Goal: Information Seeking & Learning: Check status

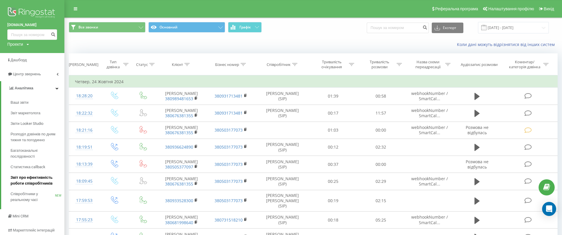
click at [49, 178] on span "Звіт про ефективність роботи співробітників" at bounding box center [36, 180] width 51 height 12
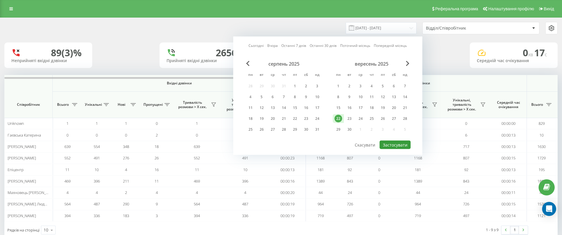
click at [403, 145] on button "Застосувати" at bounding box center [395, 145] width 31 height 8
type input "22.09.2025 - 22.09.2025"
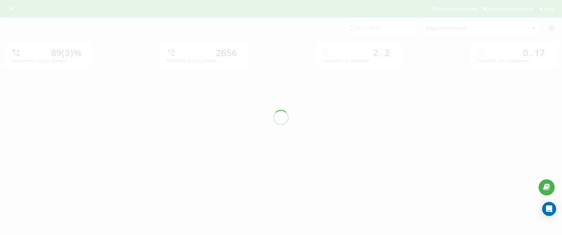
click at [403, 145] on div at bounding box center [281, 117] width 562 height 235
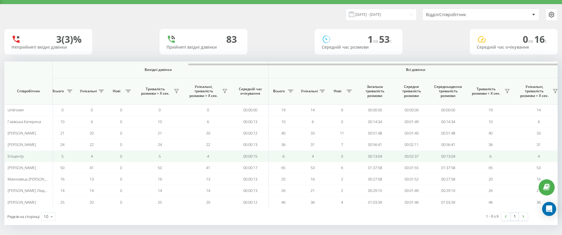
scroll to position [0, 263]
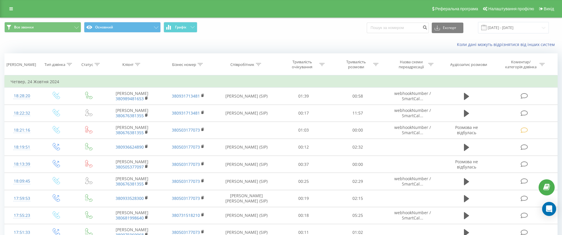
click at [19, 6] on div "Реферальна програма Налаштування профілю Вихід" at bounding box center [281, 9] width 562 height 18
click at [14, 8] on link at bounding box center [11, 9] width 11 height 8
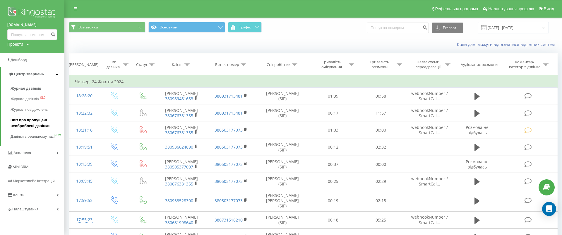
click at [43, 128] on span "Звіт про пропущені необроблені дзвінки" at bounding box center [36, 123] width 51 height 12
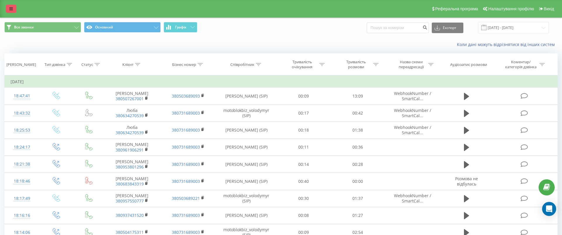
click at [12, 10] on icon at bounding box center [11, 9] width 4 height 4
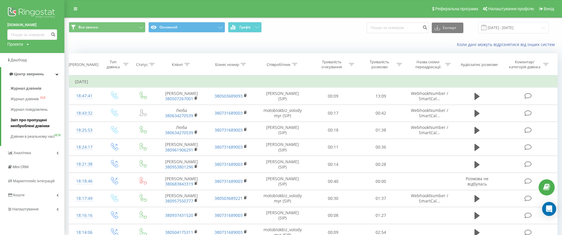
click at [37, 122] on span "Звіт про пропущені необроблені дзвінки" at bounding box center [36, 123] width 51 height 12
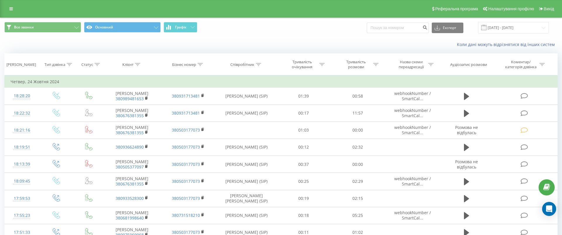
click at [14, 1] on div "Реферальна програма Налаштування профілю Вихід" at bounding box center [281, 9] width 562 height 18
click at [14, 6] on link at bounding box center [11, 9] width 11 height 8
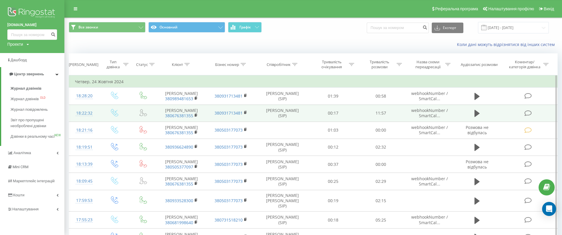
click at [30, 124] on span "Звіт про пропущені необроблені дзвінки" at bounding box center [36, 123] width 51 height 12
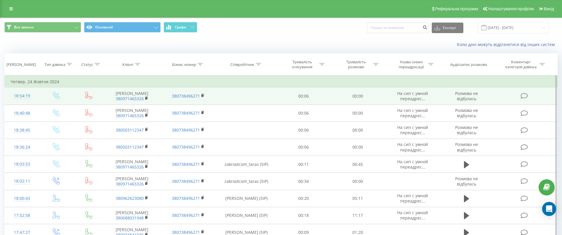
click at [14, 11] on link at bounding box center [11, 9] width 11 height 8
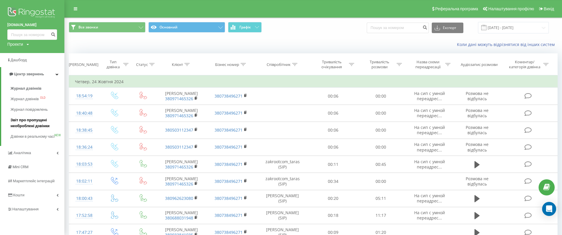
click at [35, 122] on span "Звіт про пропущені необроблені дзвінки" at bounding box center [36, 123] width 51 height 12
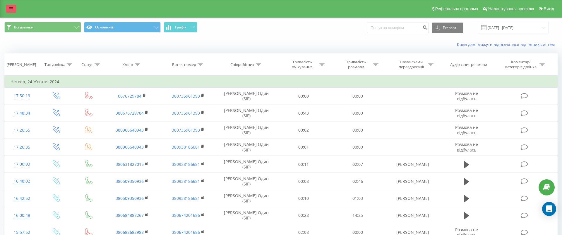
click at [16, 9] on link at bounding box center [11, 9] width 11 height 8
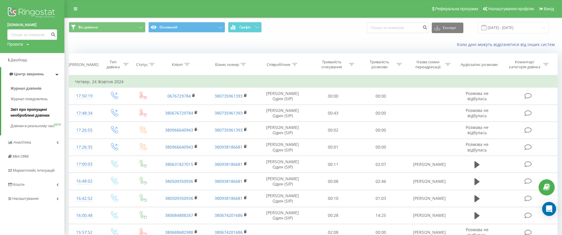
click at [27, 109] on span "Звіт про пропущені необроблені дзвінки" at bounding box center [36, 113] width 51 height 12
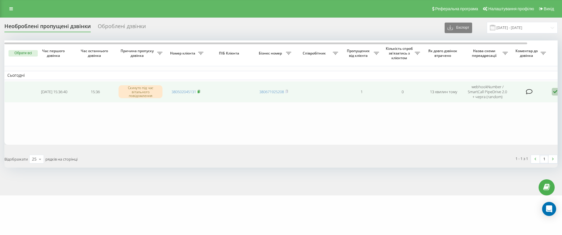
click at [200, 90] on icon at bounding box center [199, 92] width 3 height 4
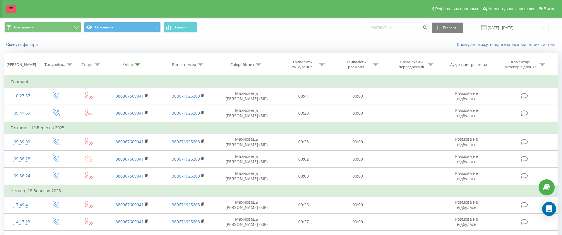
click at [8, 9] on link at bounding box center [11, 9] width 11 height 8
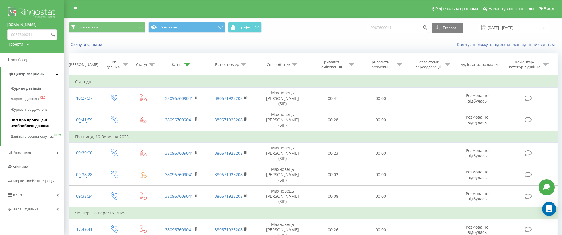
click at [36, 125] on span "Звіт про пропущені необроблені дзвінки" at bounding box center [36, 123] width 51 height 12
